Goal: Transaction & Acquisition: Book appointment/travel/reservation

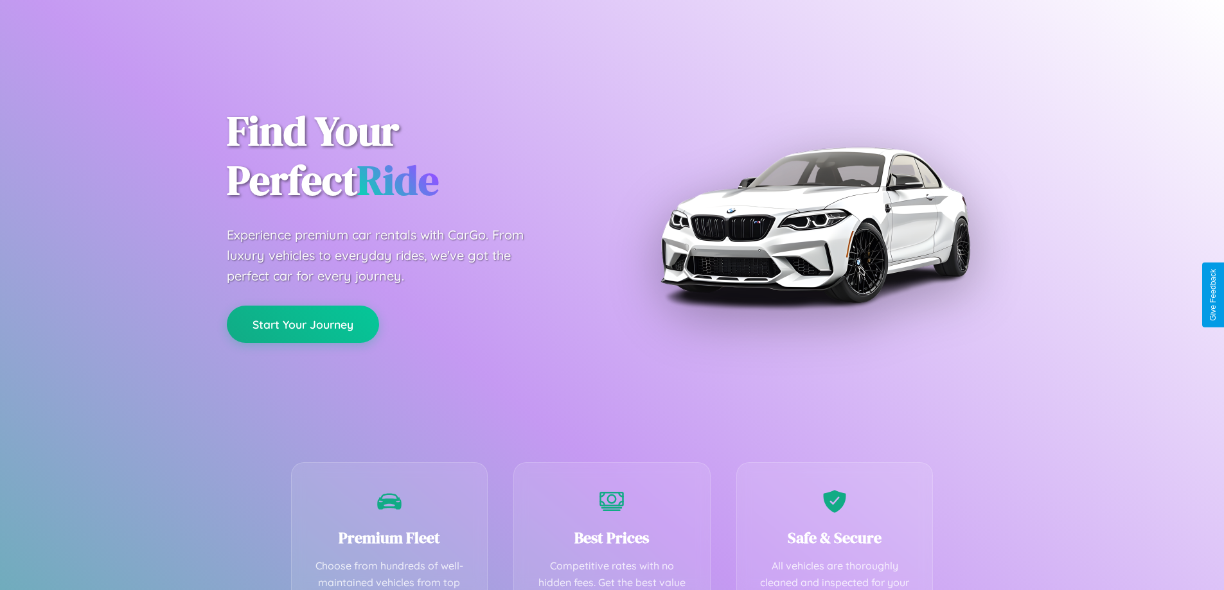
scroll to position [375, 0]
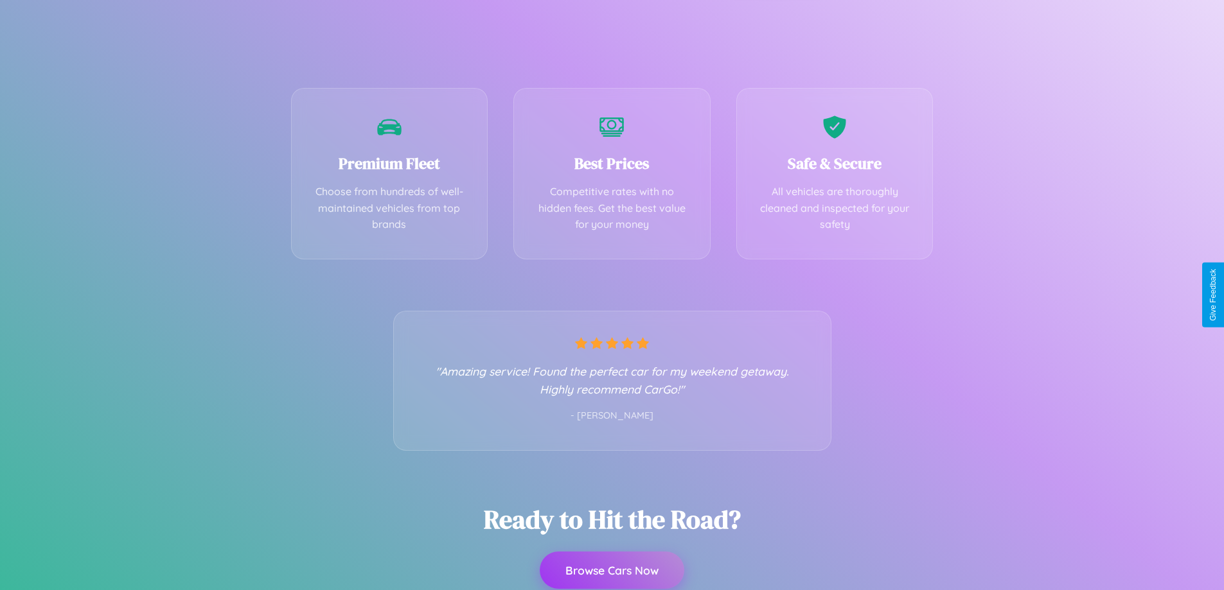
click at [612, 571] on button "Browse Cars Now" at bounding box center [612, 570] width 145 height 37
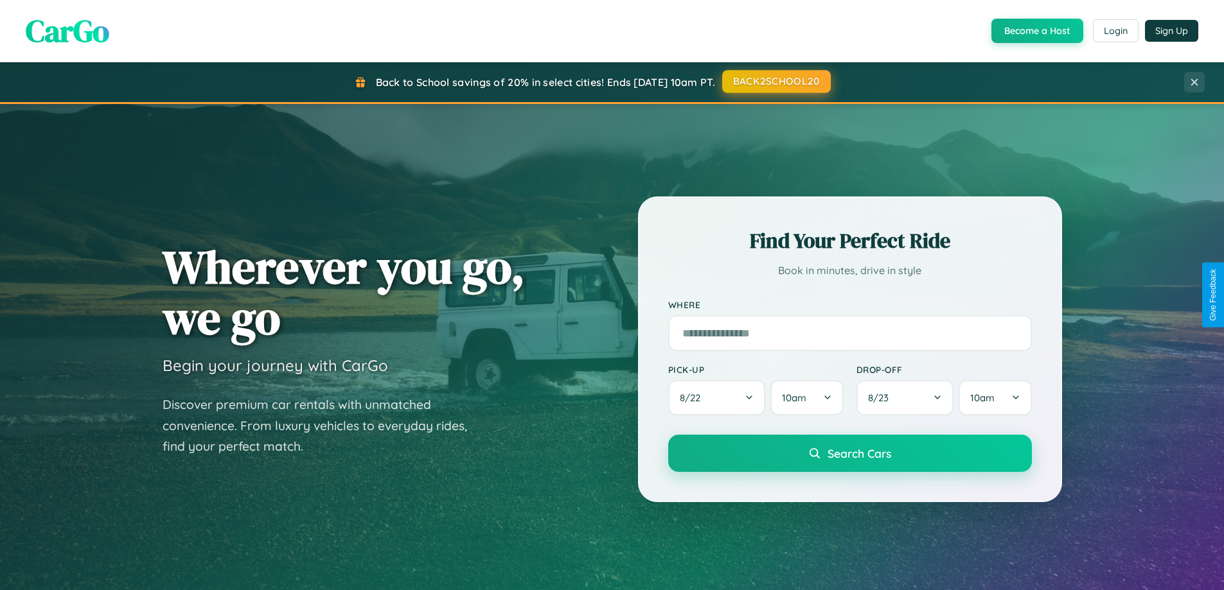
click at [776, 82] on button "BACK2SCHOOL20" at bounding box center [776, 81] width 109 height 23
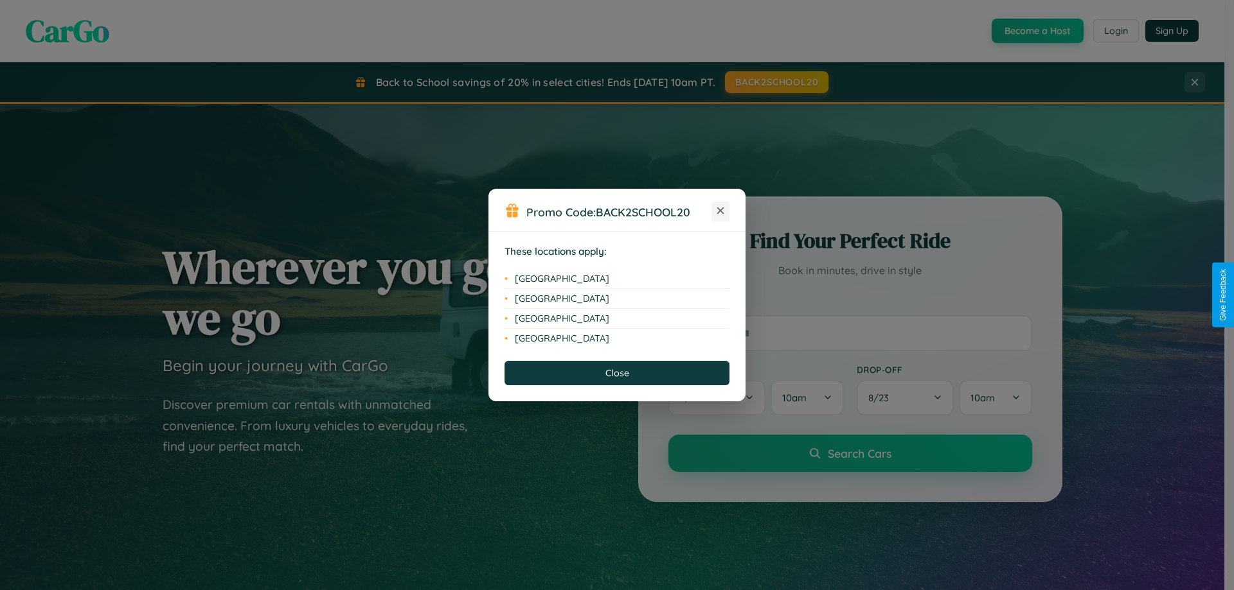
click at [720, 211] on icon at bounding box center [720, 211] width 7 height 7
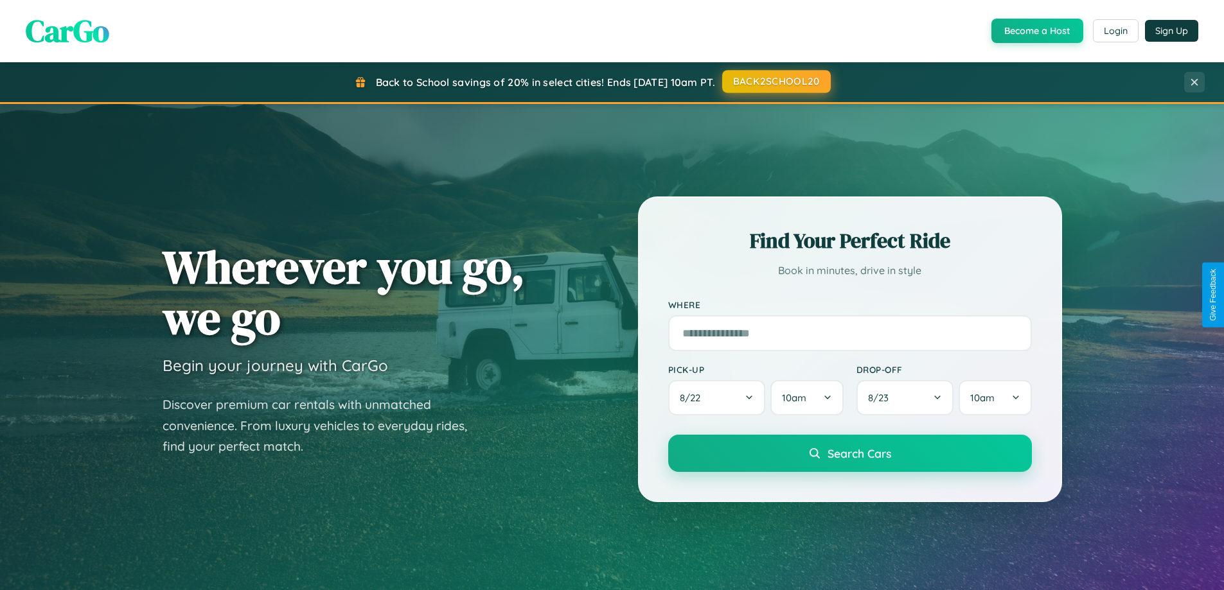
click at [776, 82] on button "BACK2SCHOOL20" at bounding box center [776, 81] width 109 height 23
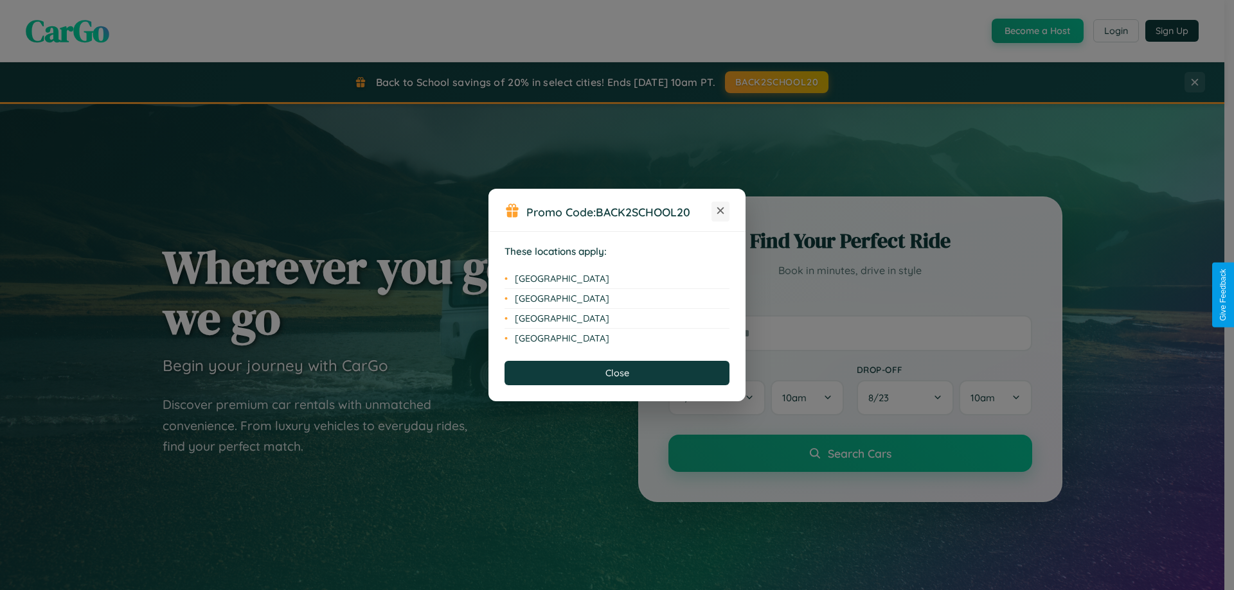
click at [720, 211] on icon at bounding box center [720, 211] width 7 height 7
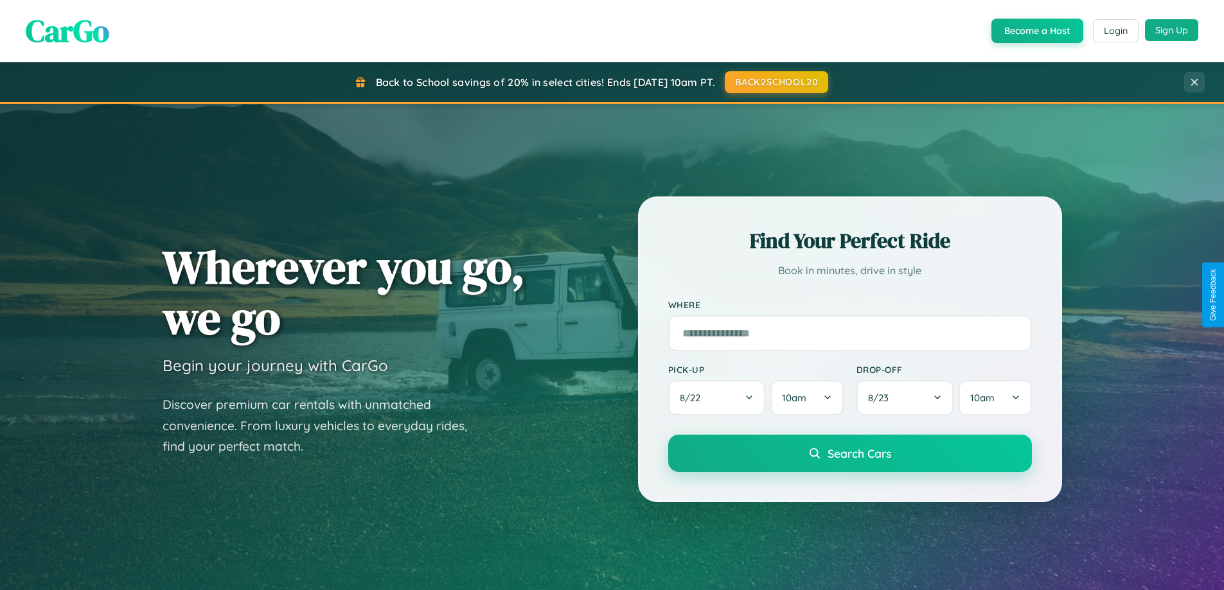
click at [1171, 30] on button "Sign Up" at bounding box center [1171, 30] width 53 height 22
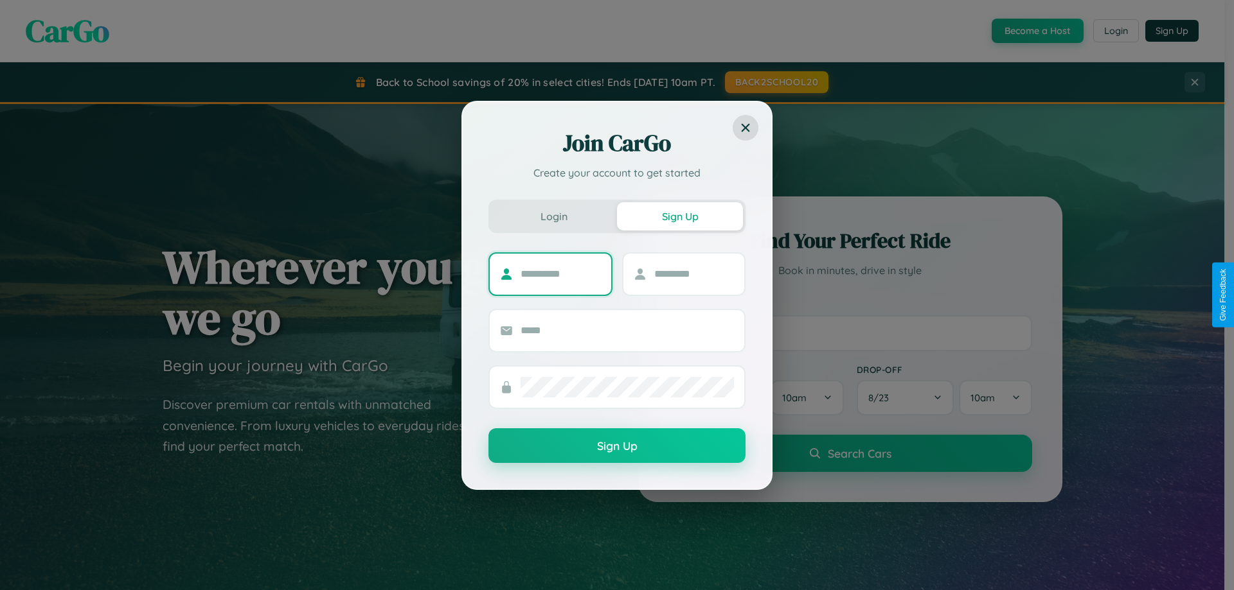
click at [560, 274] on input "text" at bounding box center [560, 274] width 80 height 21
type input "*******"
click at [693, 274] on input "text" at bounding box center [694, 274] width 80 height 21
type input "******"
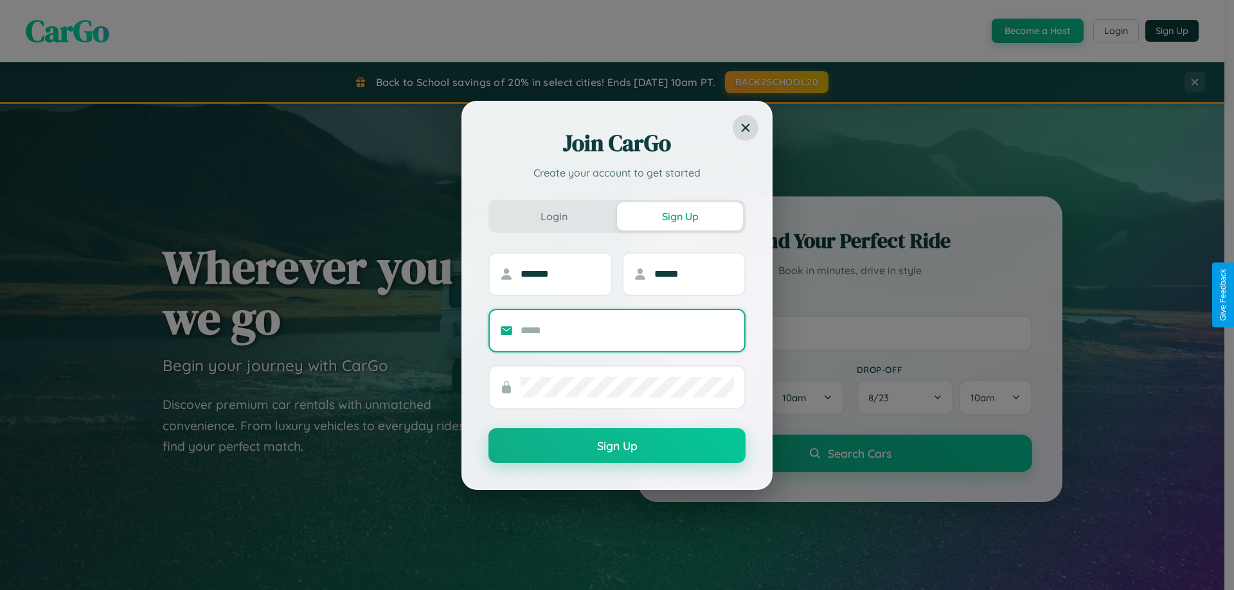
click at [627, 330] on input "text" at bounding box center [626, 331] width 213 height 21
type input "**********"
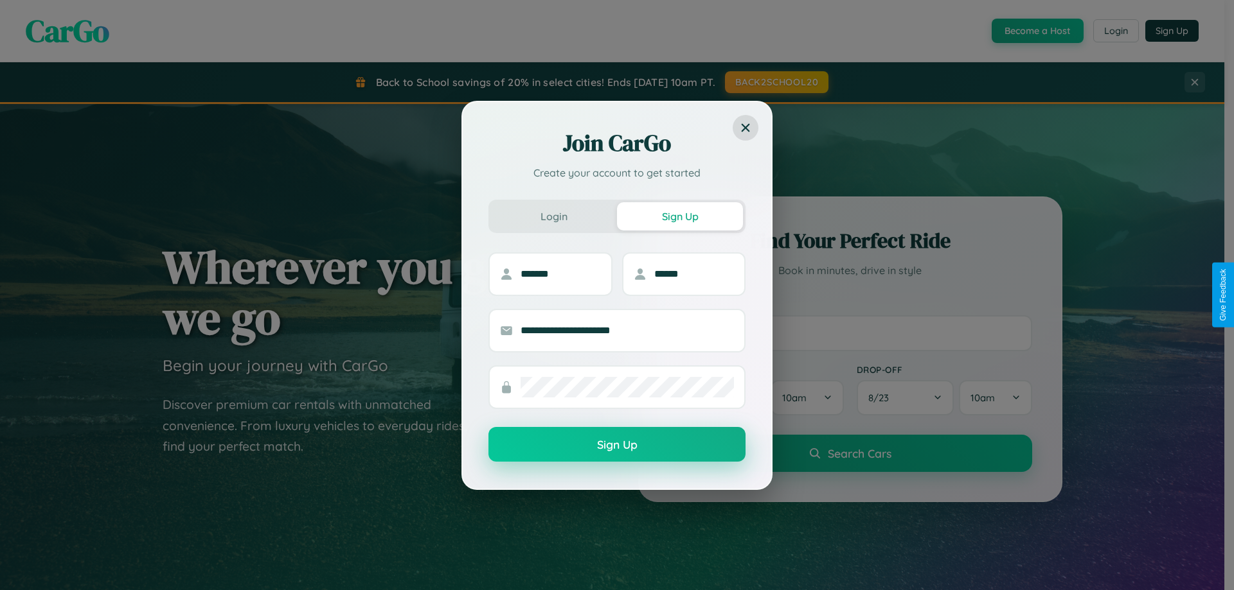
click at [617, 445] on button "Sign Up" at bounding box center [616, 444] width 257 height 35
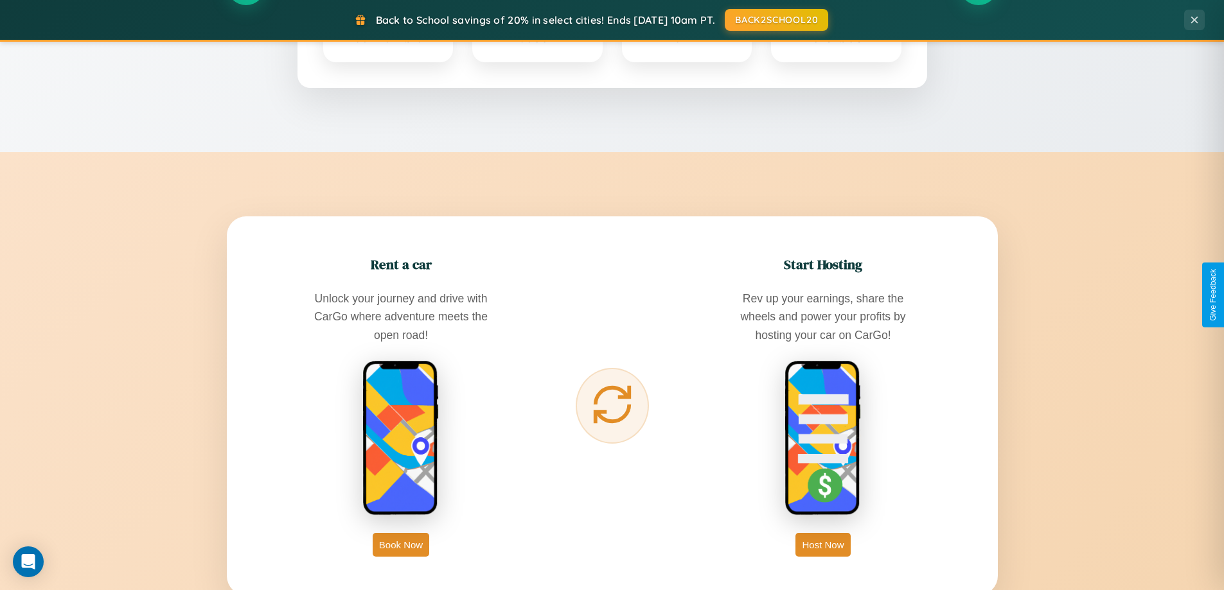
scroll to position [2472, 0]
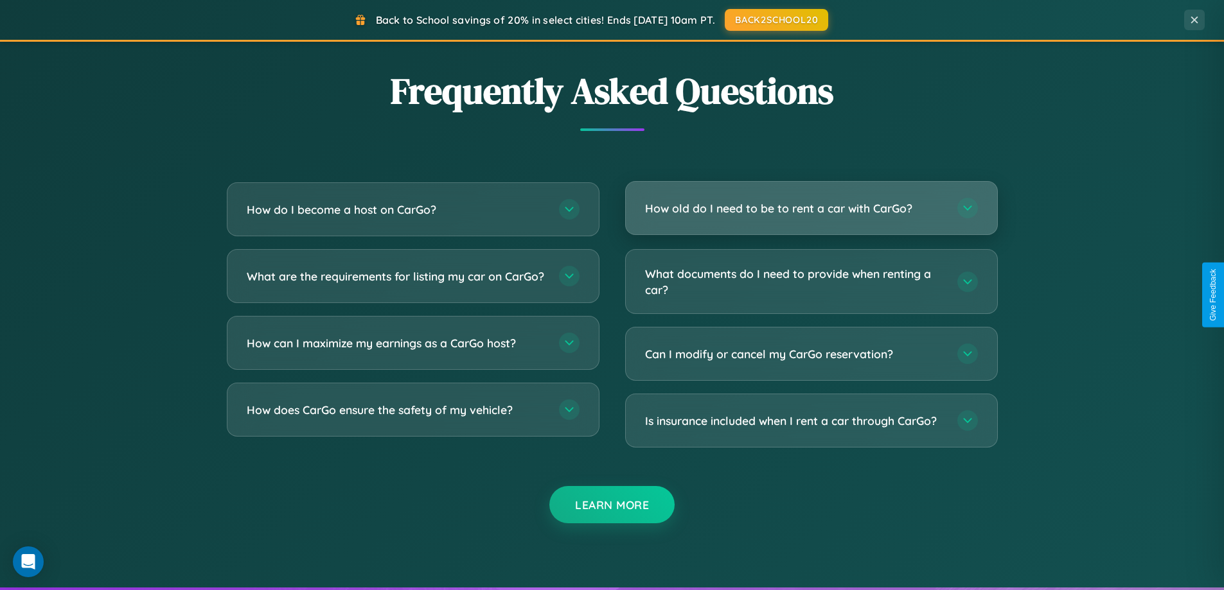
click at [811, 209] on h3 "How old do I need to be to rent a car with CarGo?" at bounding box center [794, 208] width 299 height 16
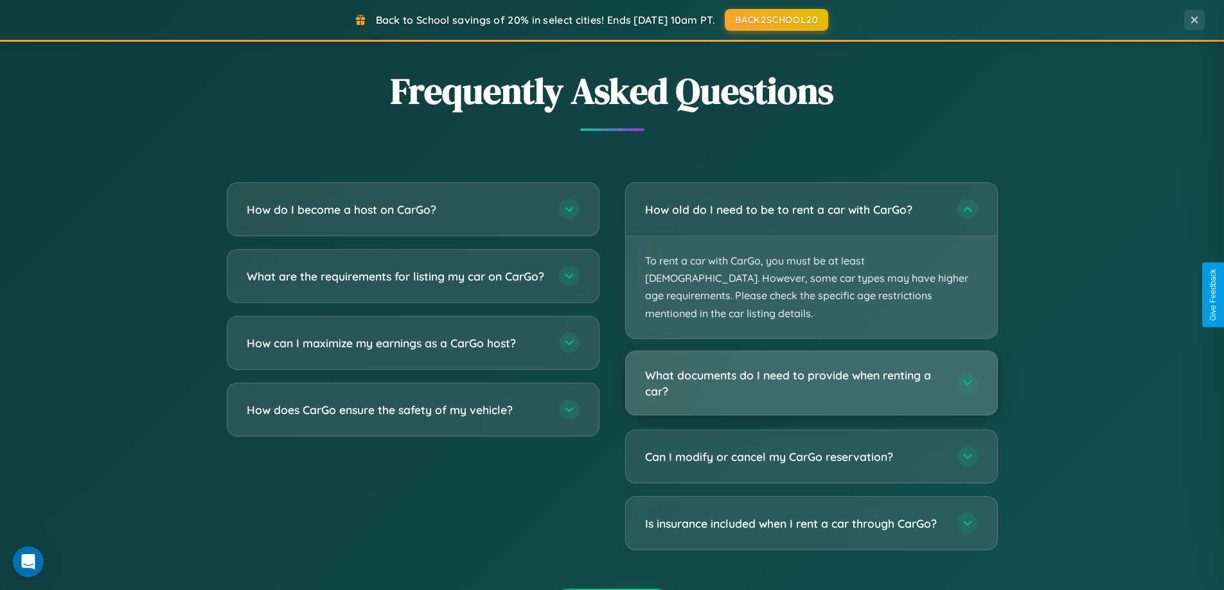
click at [811, 368] on h3 "What documents do I need to provide when renting a car?" at bounding box center [794, 383] width 299 height 31
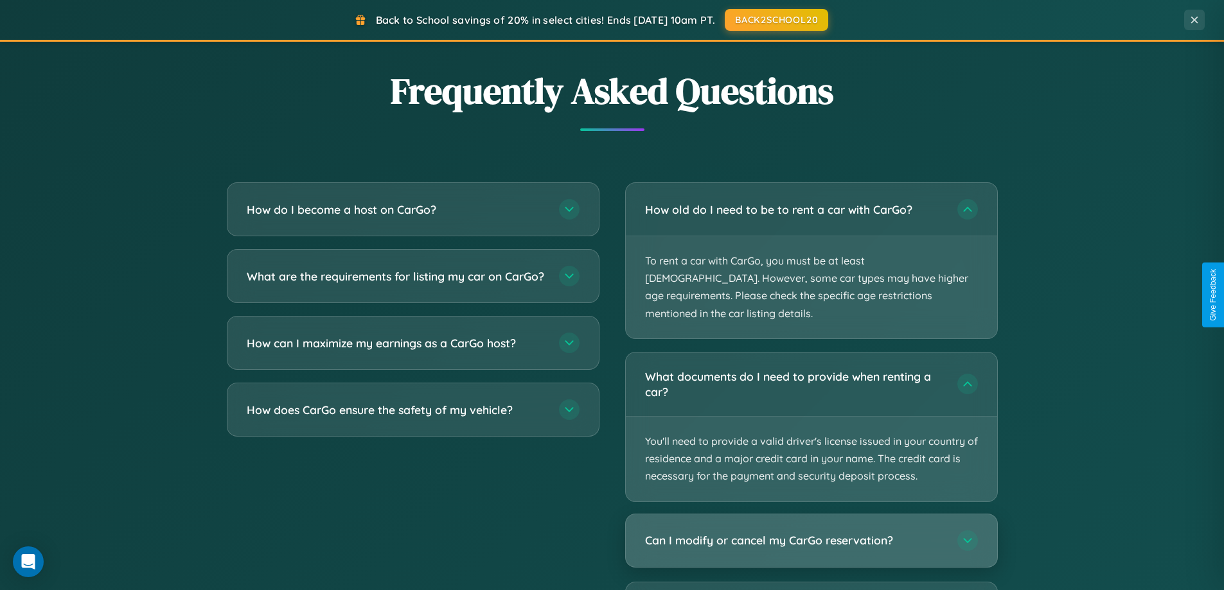
click at [811, 533] on h3 "Can I modify or cancel my CarGo reservation?" at bounding box center [794, 541] width 299 height 16
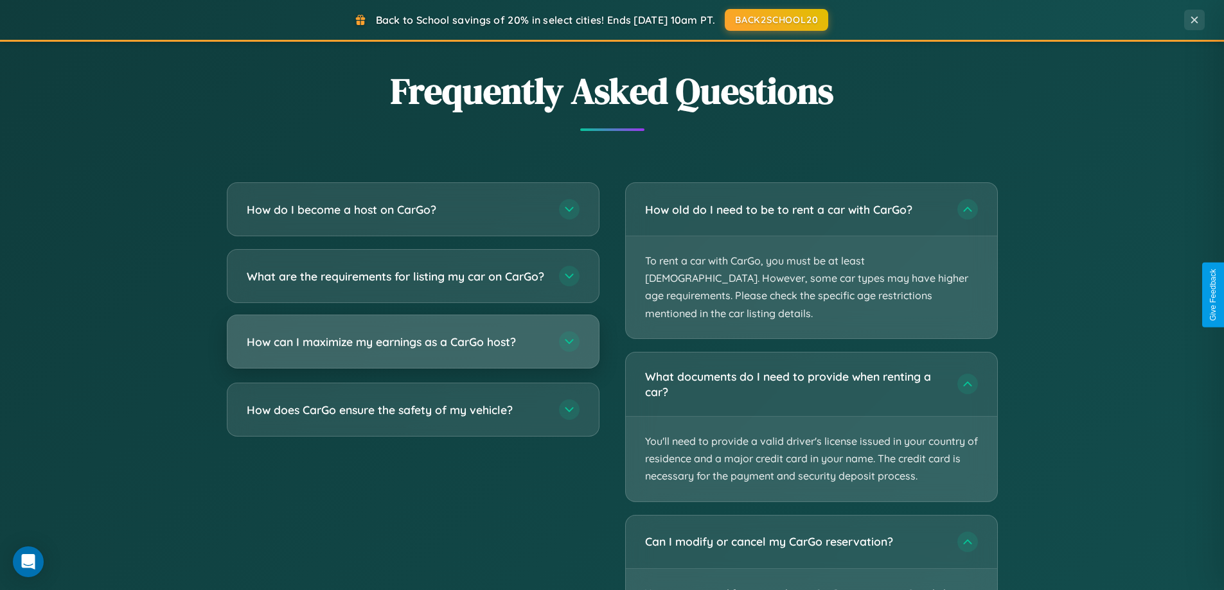
click at [413, 350] on h3 "How can I maximize my earnings as a CarGo host?" at bounding box center [396, 342] width 299 height 16
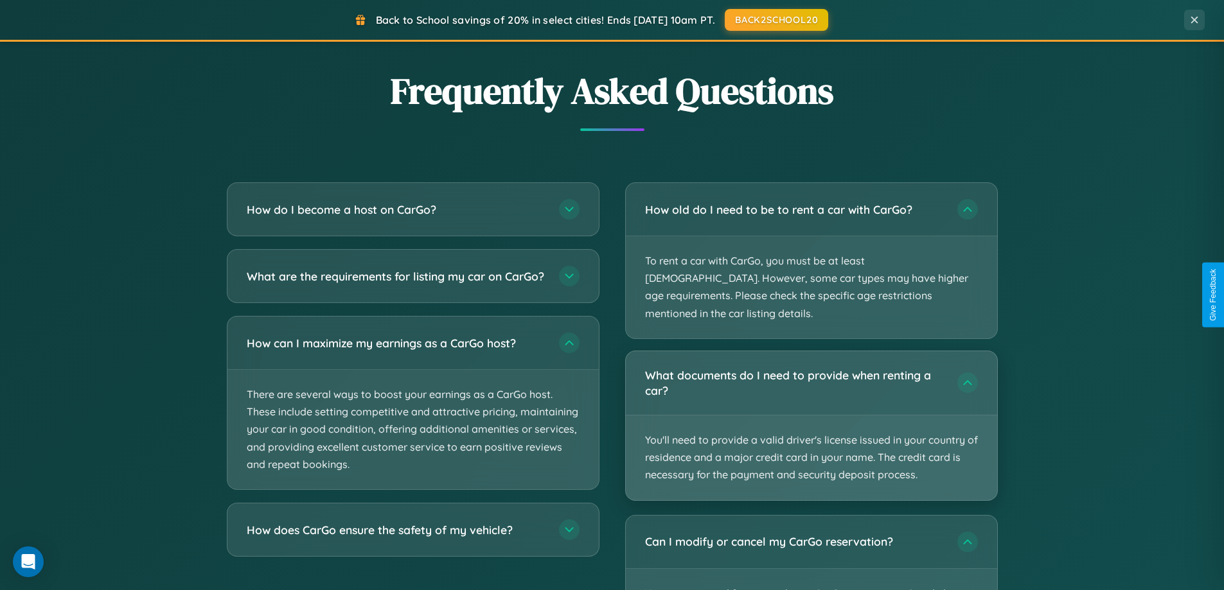
click at [811, 416] on p "You'll need to provide a valid driver's license issued in your country of resid…" at bounding box center [811, 458] width 371 height 85
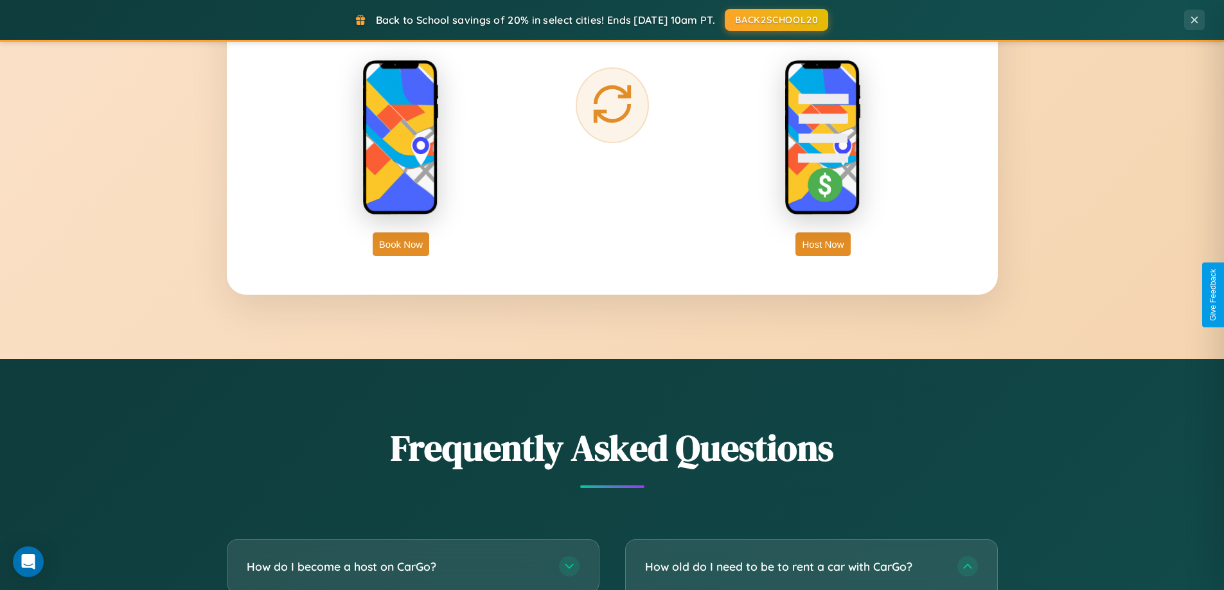
scroll to position [2064, 0]
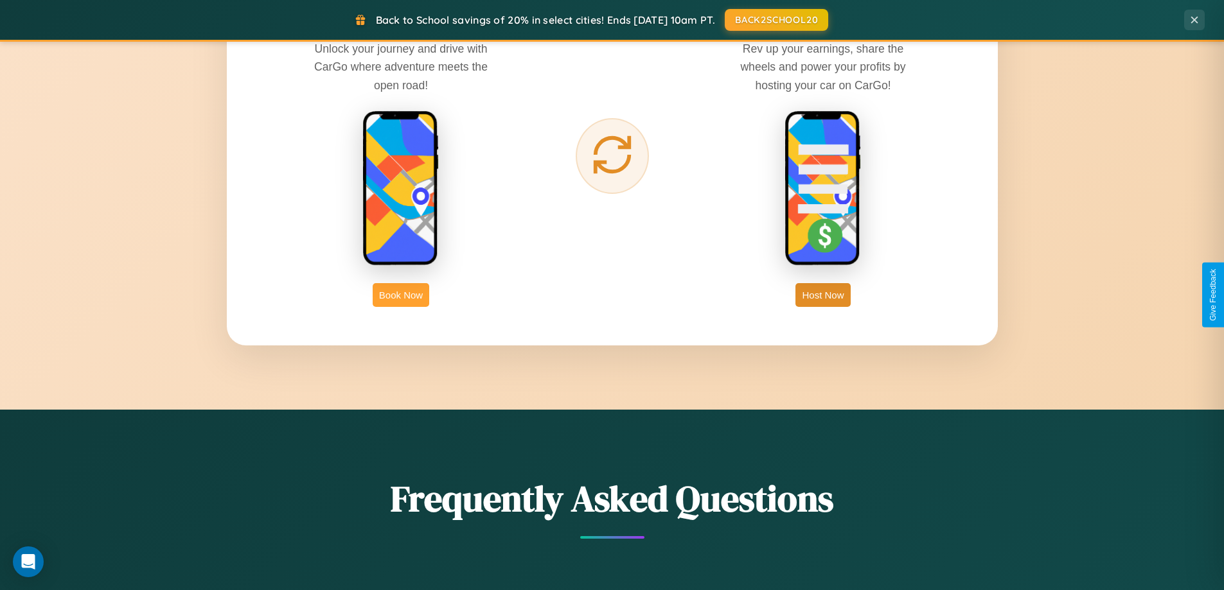
click at [401, 295] on button "Book Now" at bounding box center [401, 295] width 57 height 24
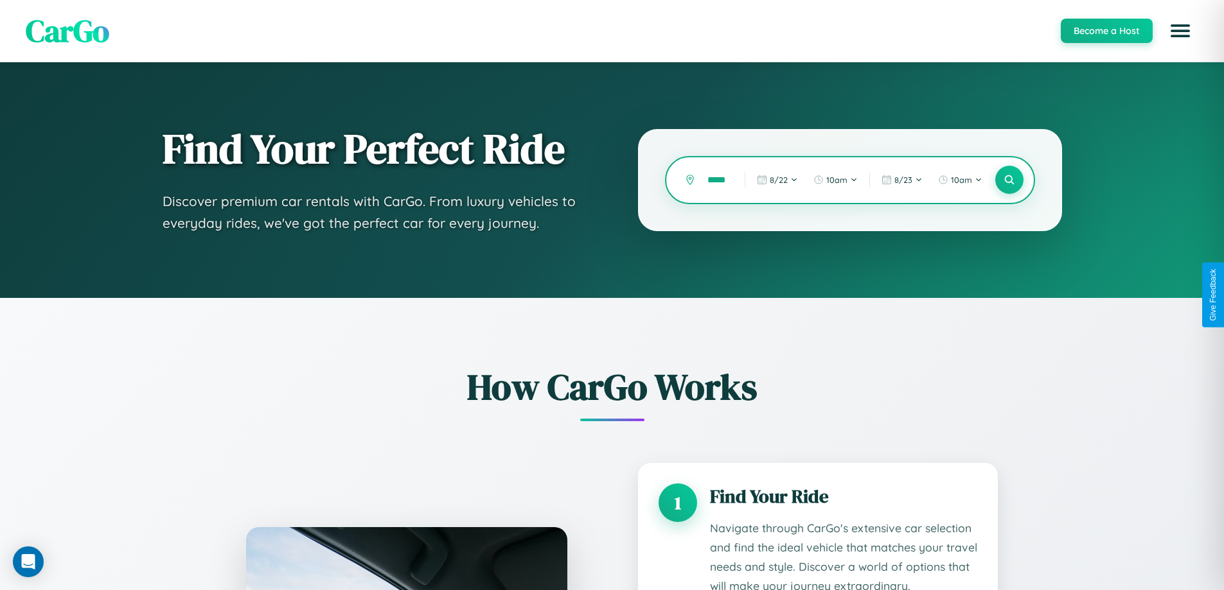
type input "******"
